Goal: Task Accomplishment & Management: Complete application form

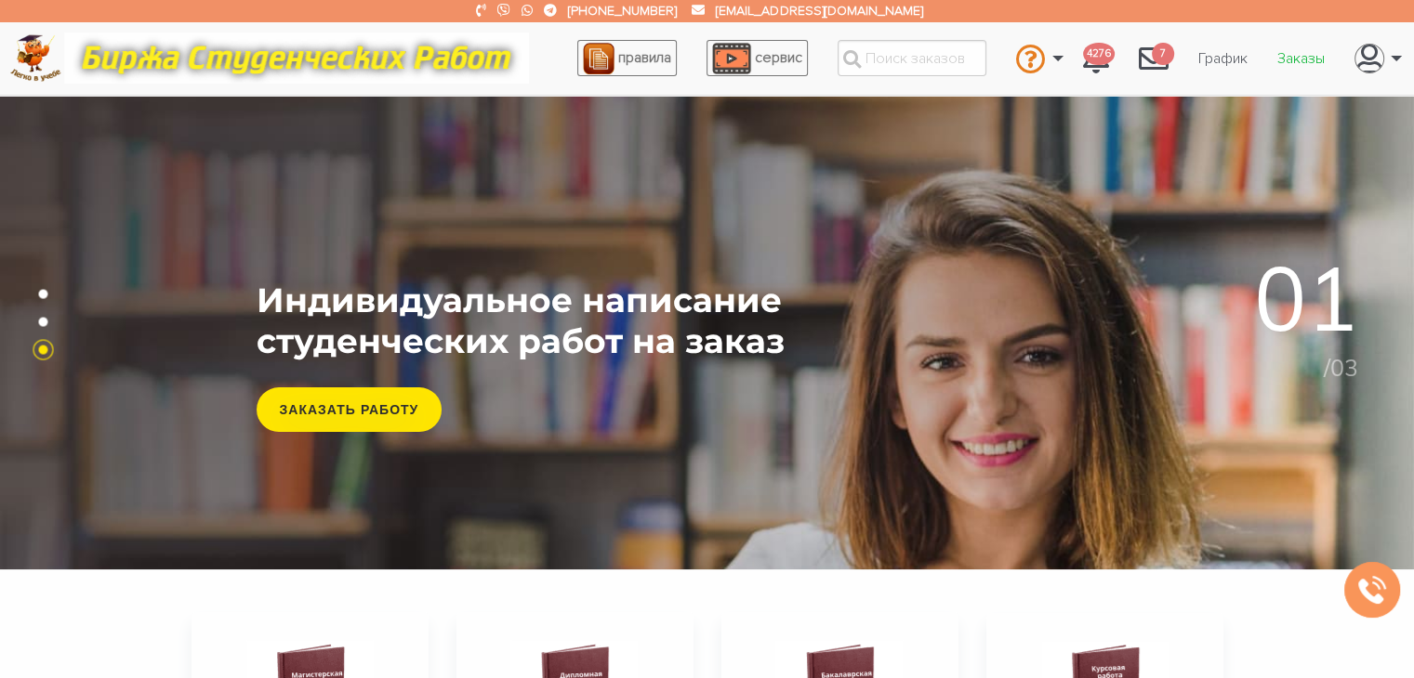
click at [1294, 62] on link "Заказы" at bounding box center [1300, 58] width 77 height 35
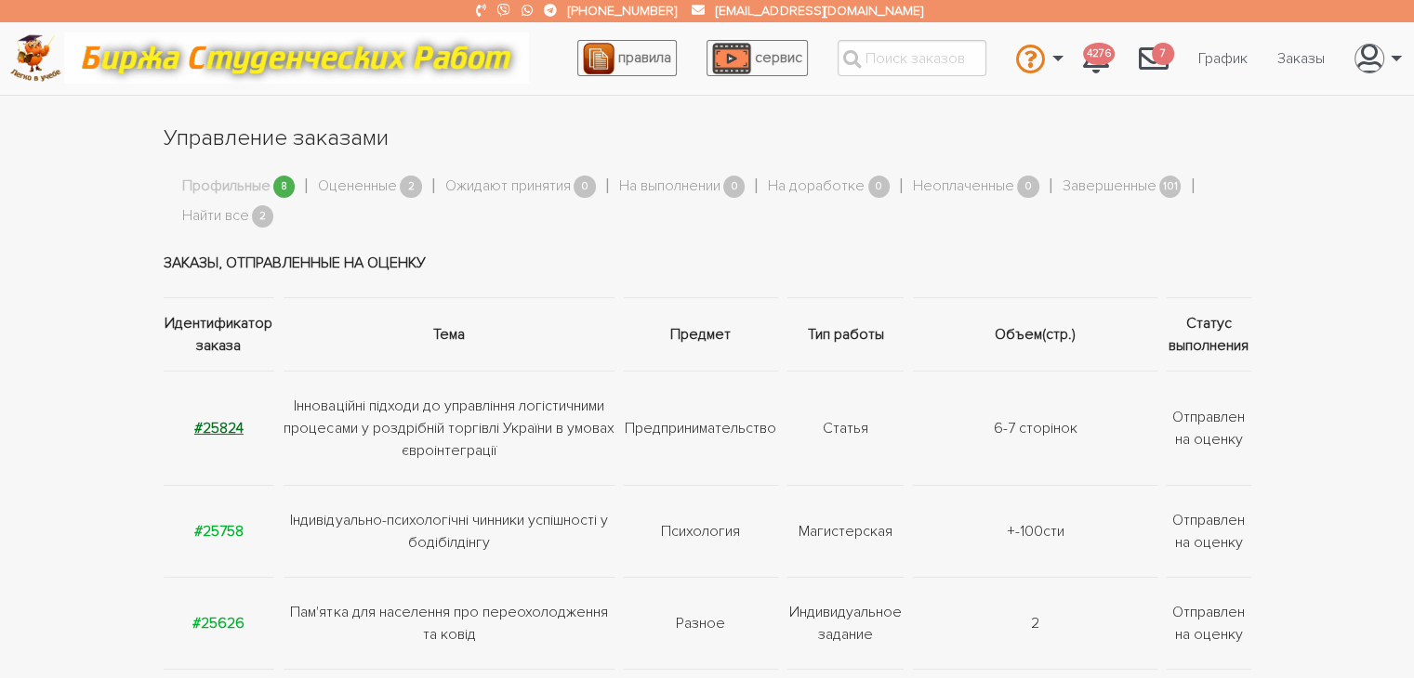
click at [223, 427] on strong "#25824" at bounding box center [218, 428] width 49 height 19
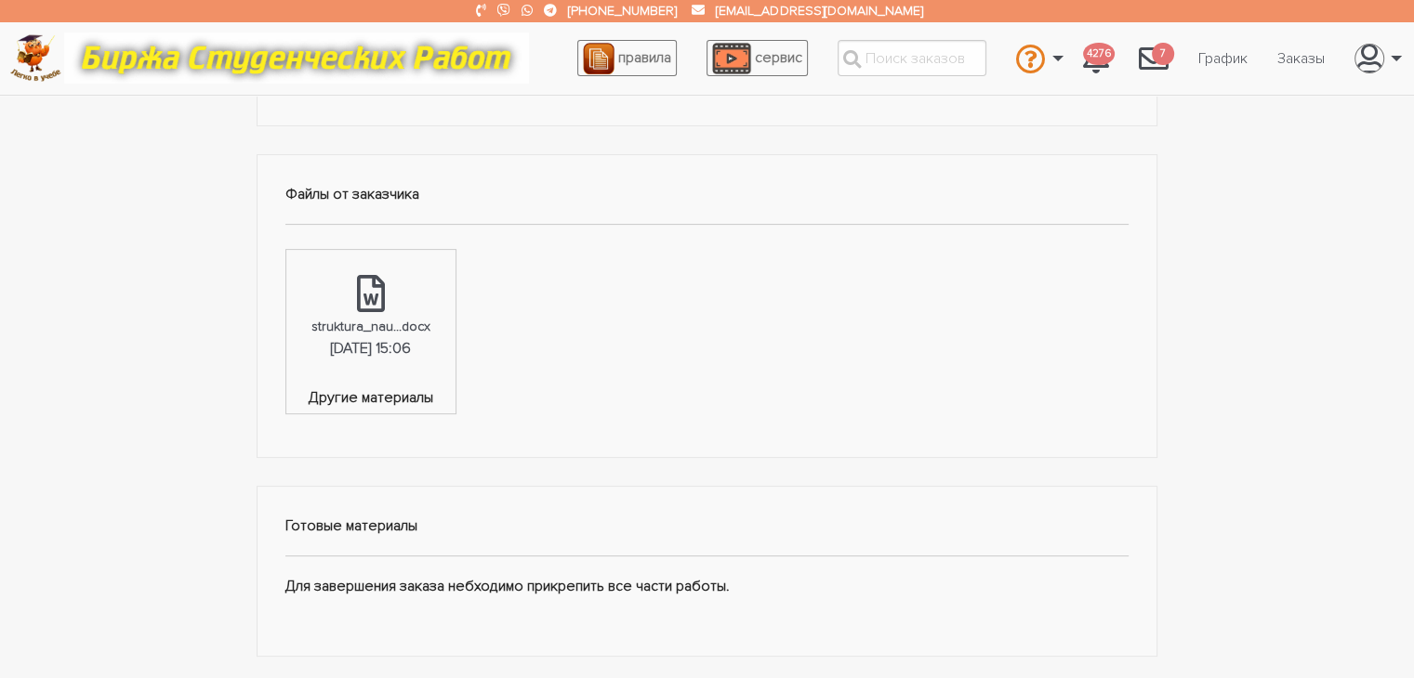
scroll to position [558, 0]
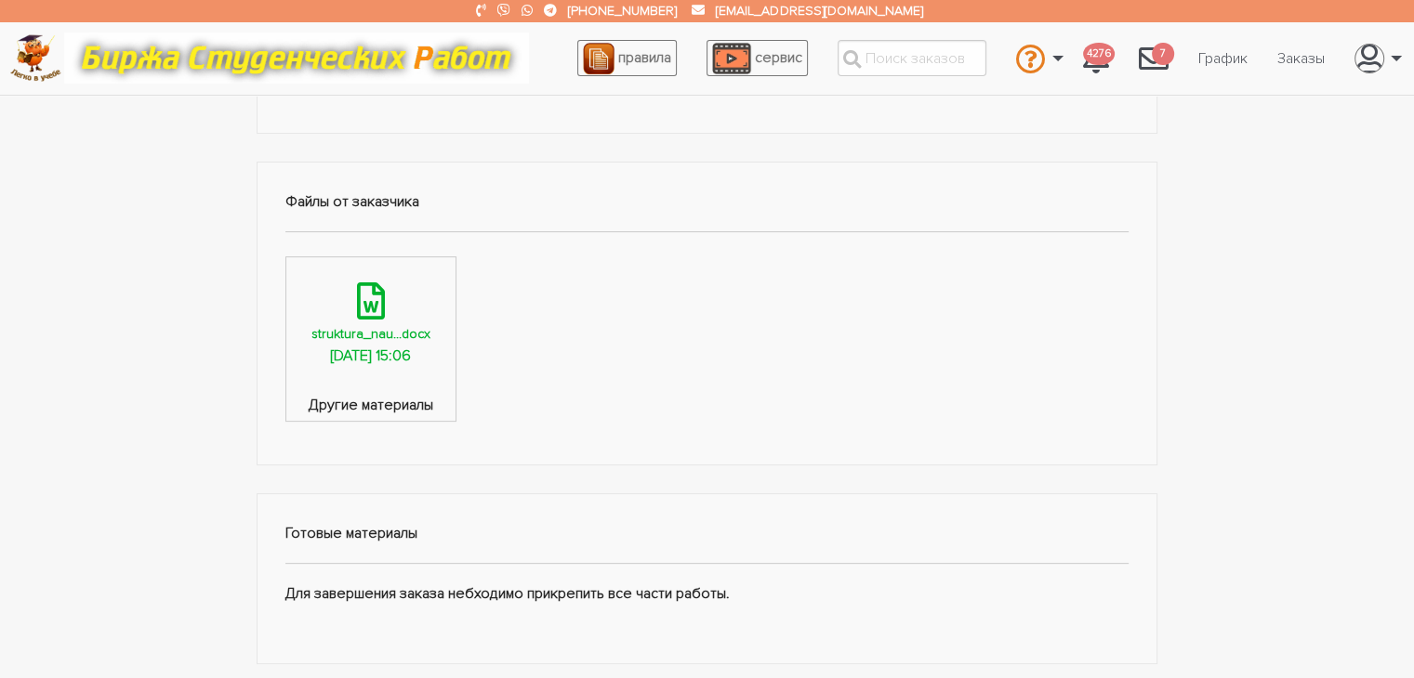
click at [387, 338] on div "struktura_nau...docx" at bounding box center [370, 333] width 119 height 21
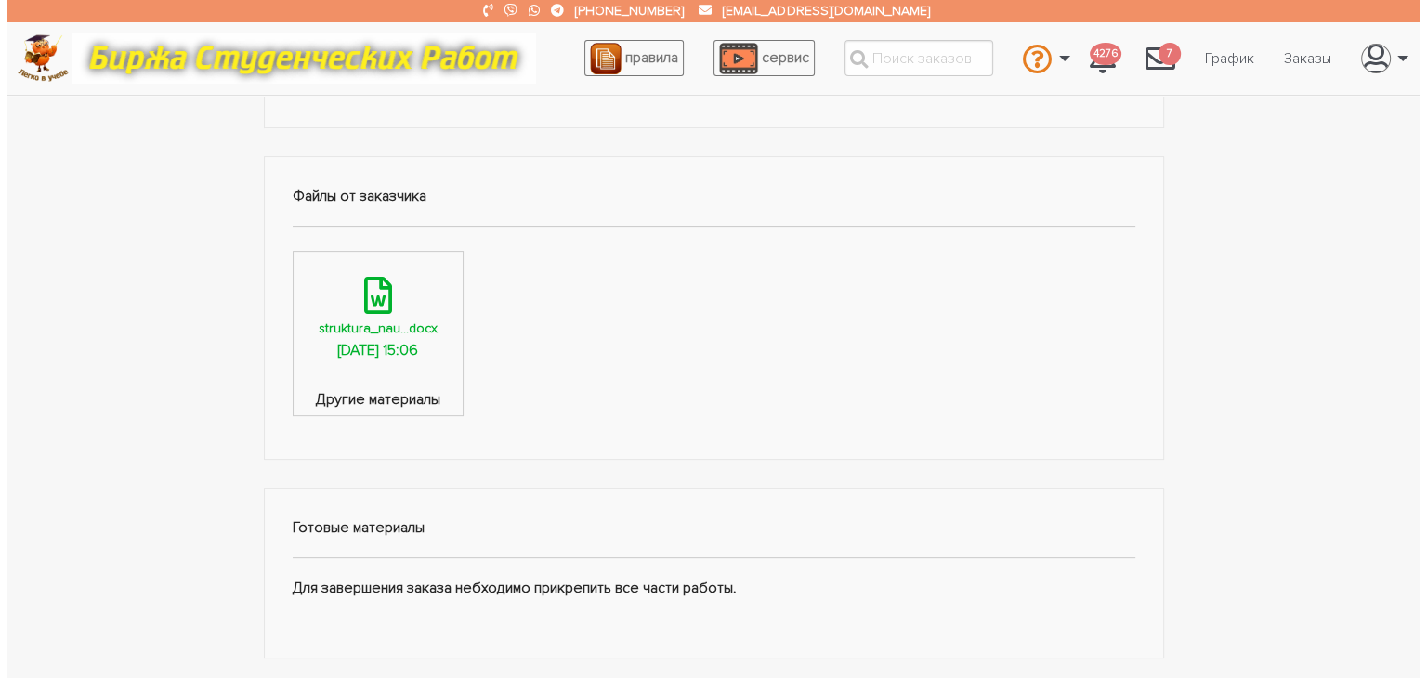
scroll to position [929, 0]
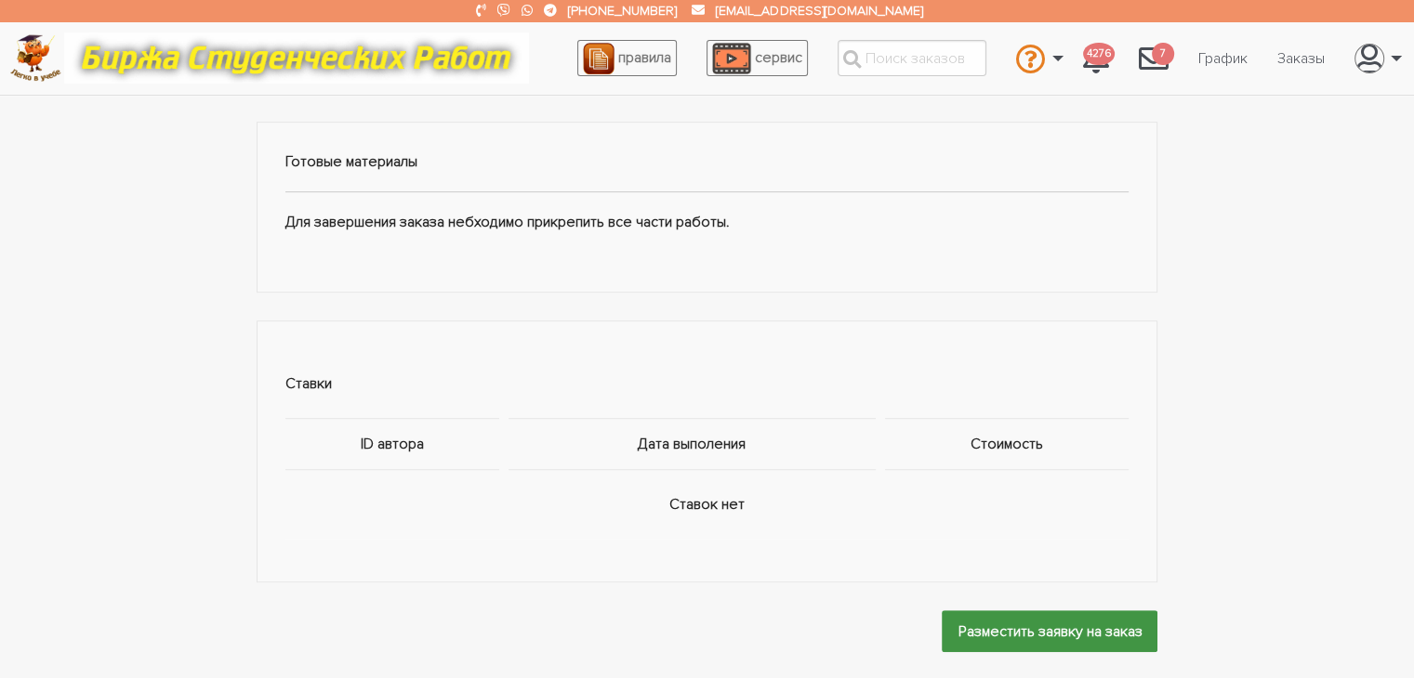
click at [1002, 629] on input "Разместить заявку на заказ" at bounding box center [1049, 632] width 216 height 42
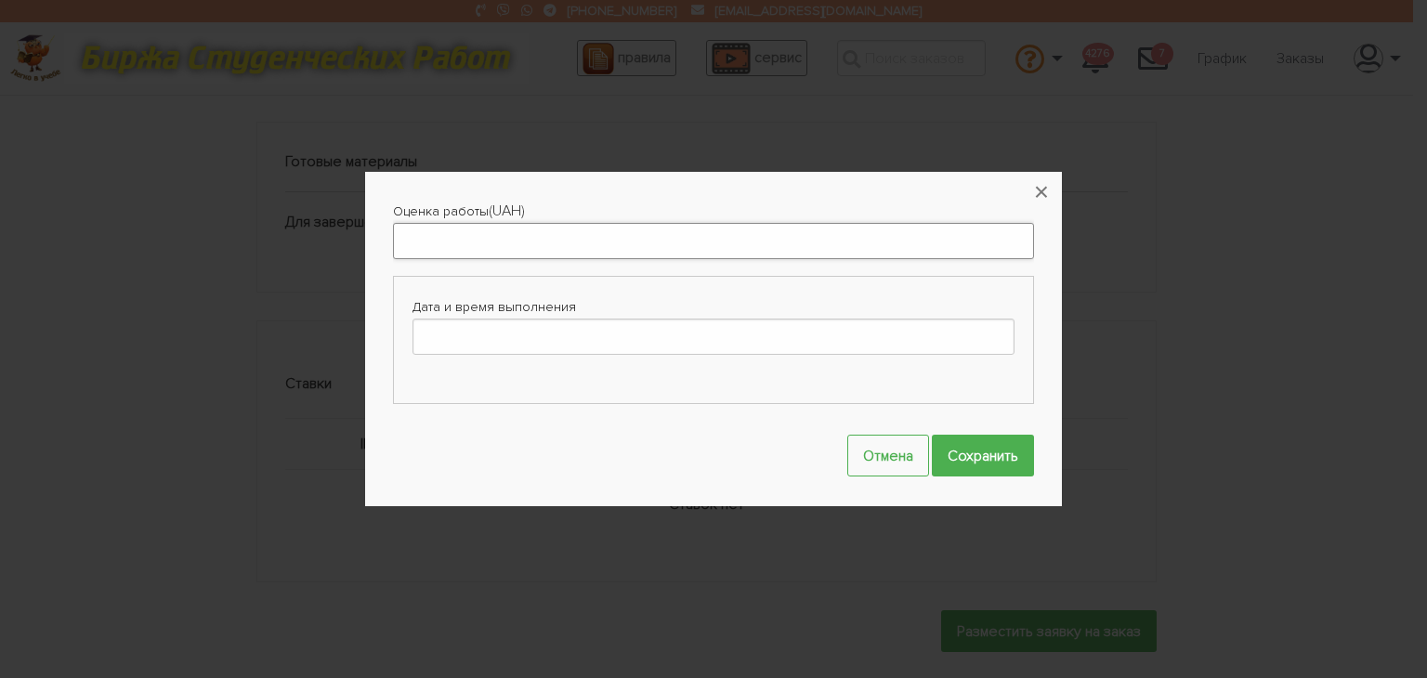
click at [849, 223] on input "Оценка работы" at bounding box center [713, 241] width 641 height 36
type input "1000"
click at [677, 335] on input "Дата и время выполнения" at bounding box center [714, 337] width 602 height 36
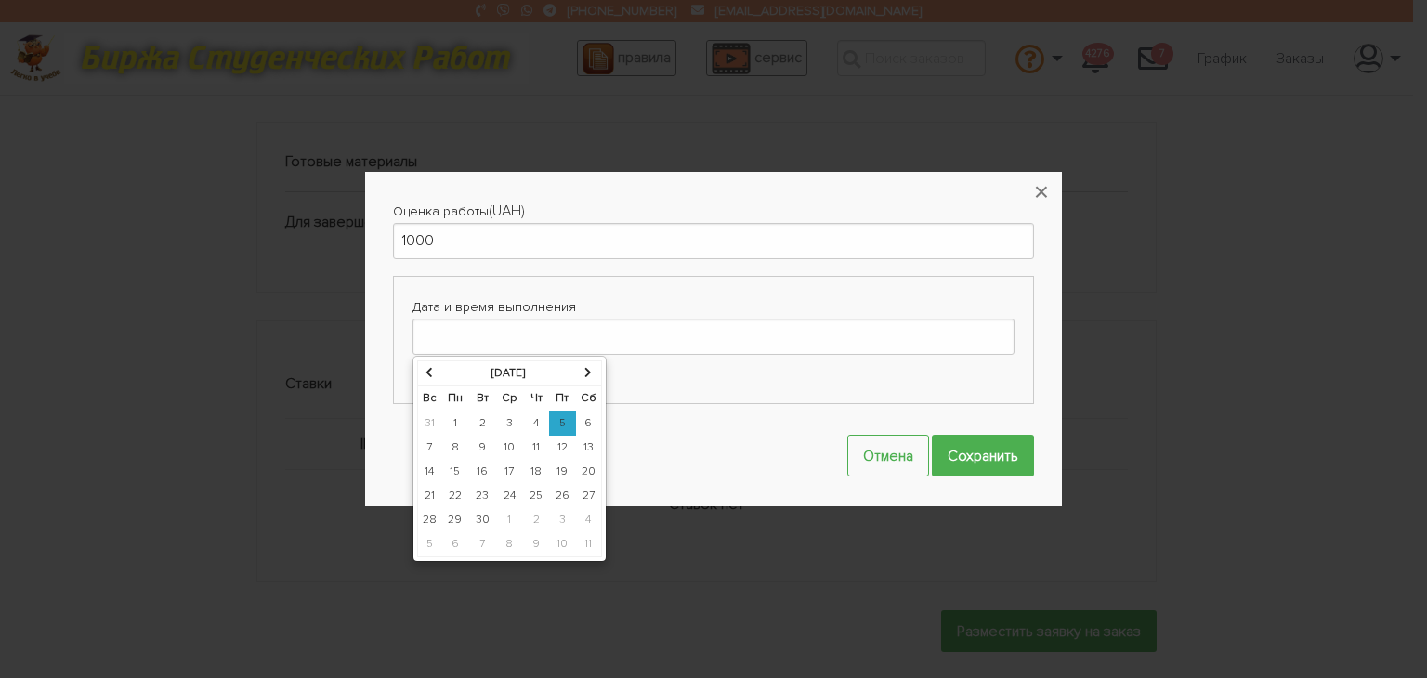
click at [426, 442] on td "7" at bounding box center [429, 448] width 24 height 24
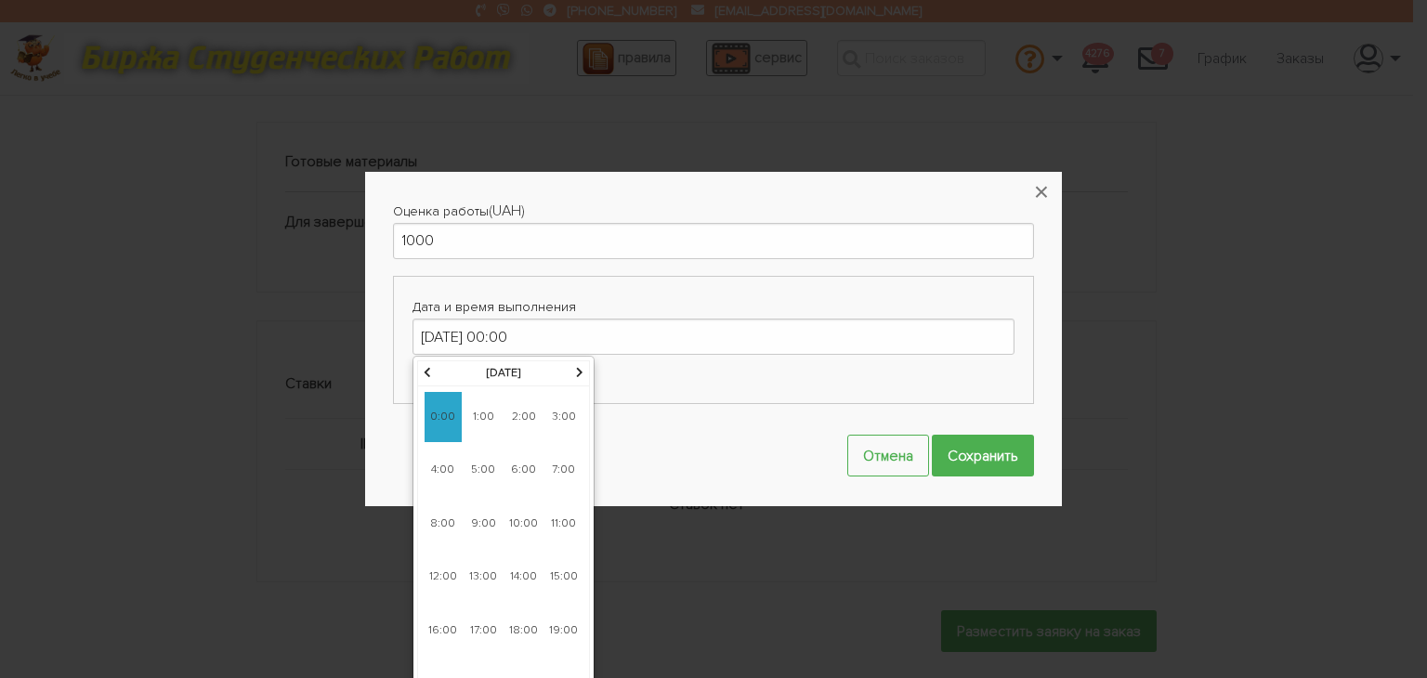
click at [480, 525] on span "9:00" at bounding box center [483, 524] width 37 height 50
type input "[DATE] 09:00"
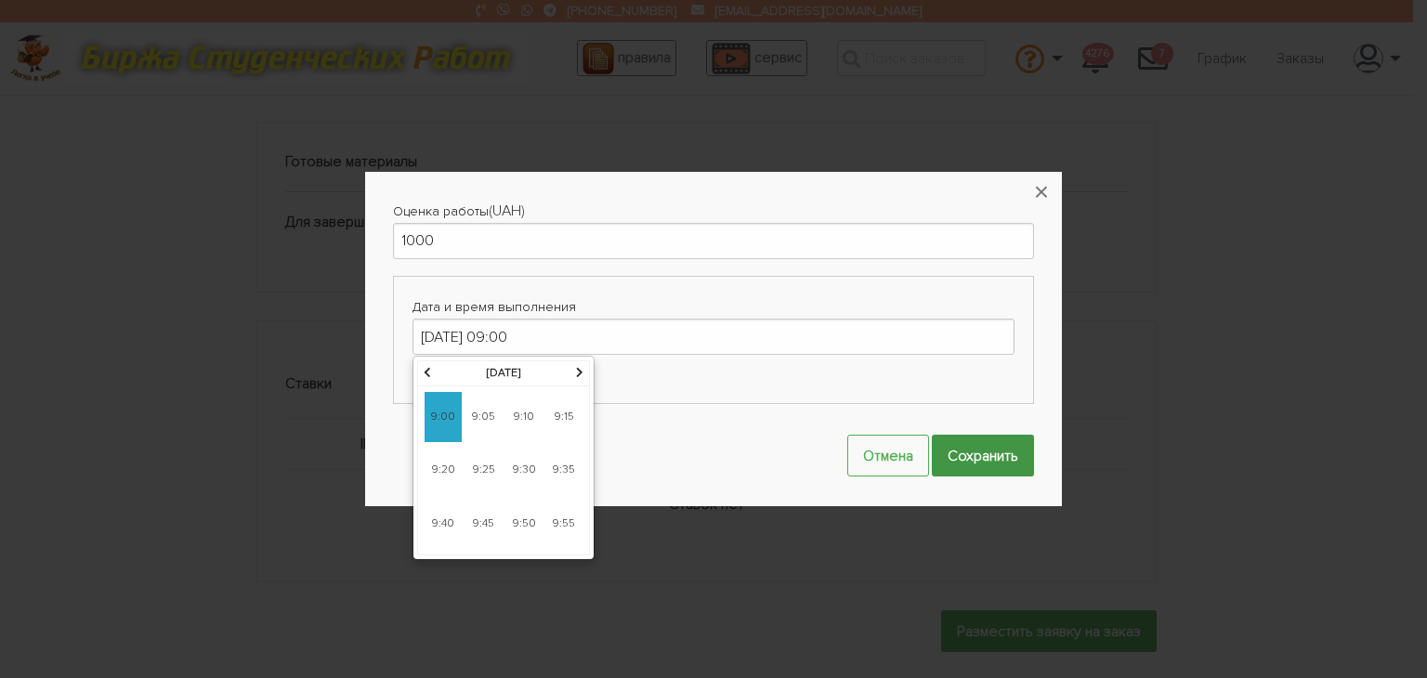
click at [1006, 455] on input "Сохранить" at bounding box center [983, 456] width 102 height 42
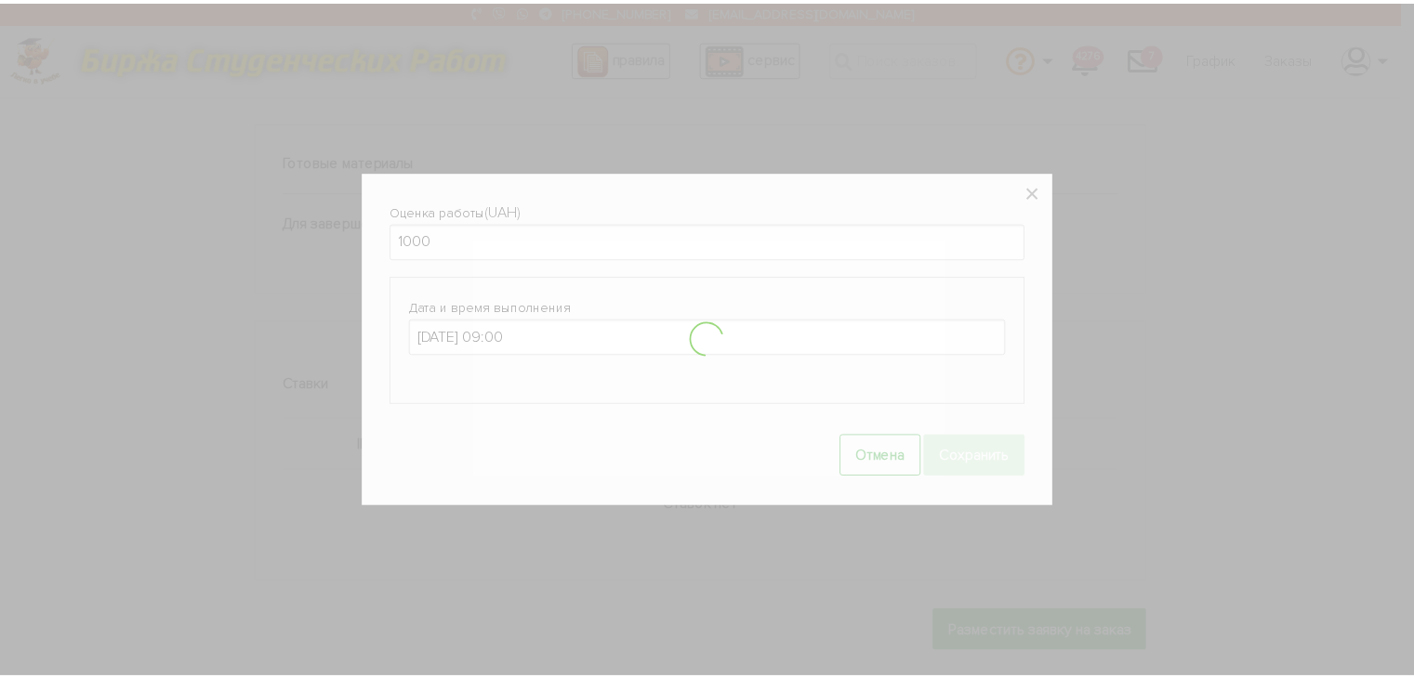
scroll to position [1014, 0]
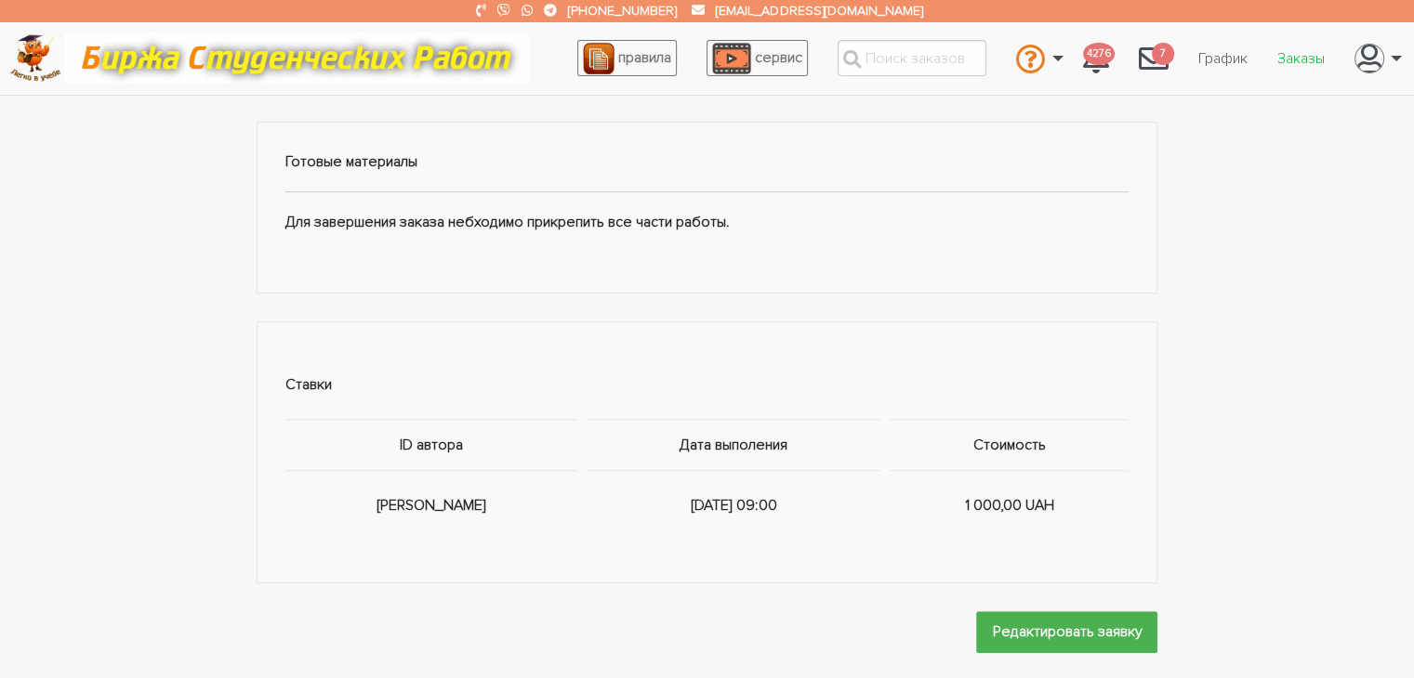
click at [1275, 53] on link "Заказы" at bounding box center [1300, 58] width 77 height 35
